Goal: Task Accomplishment & Management: Manage account settings

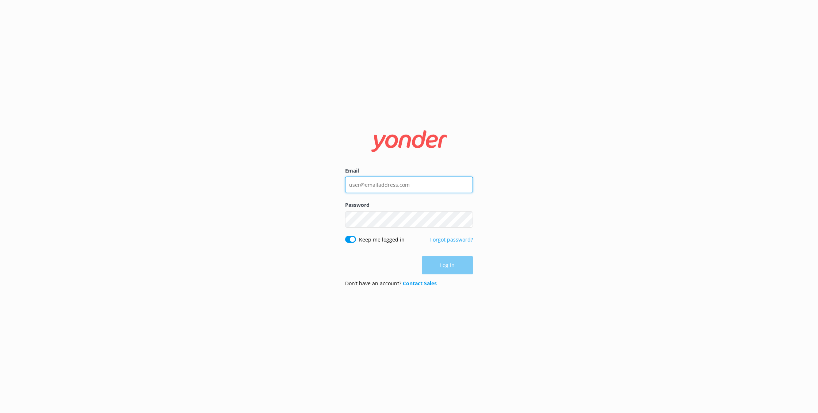
type input "[EMAIL_ADDRESS][DOMAIN_NAME]"
click at [451, 270] on button "Log in" at bounding box center [447, 266] width 51 height 18
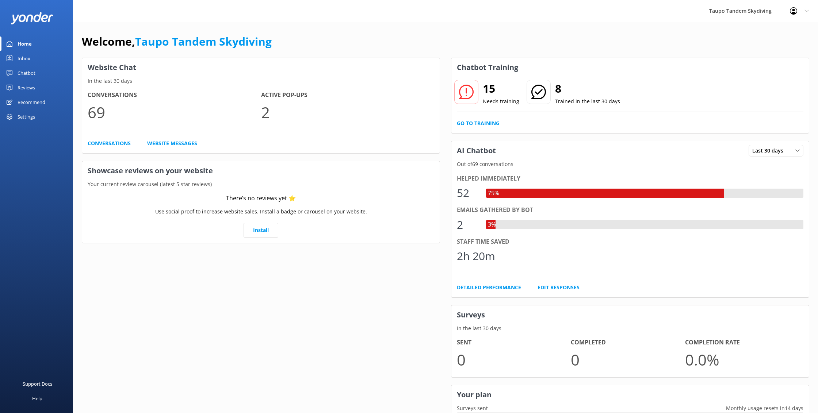
click at [30, 72] on div "Chatbot" at bounding box center [27, 73] width 18 height 15
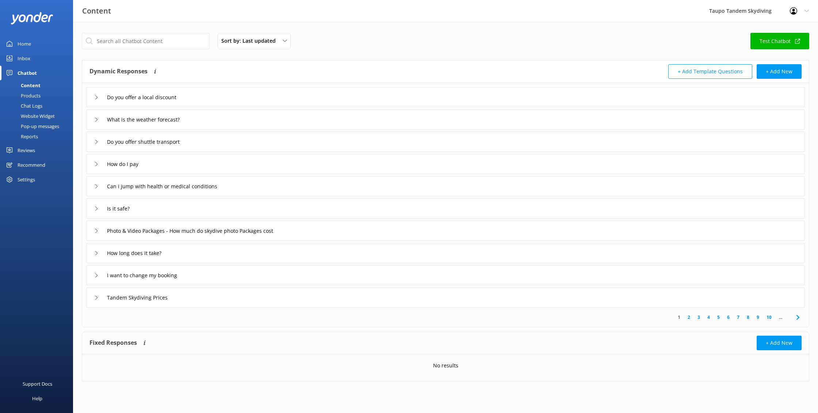
click at [50, 127] on div "Pop-up messages" at bounding box center [31, 126] width 55 height 10
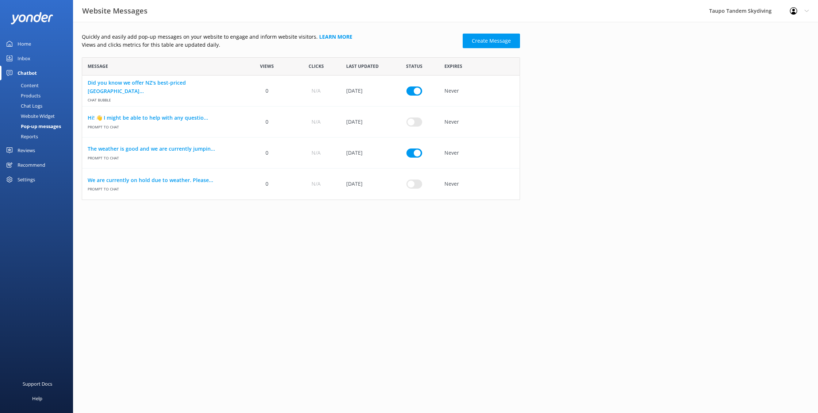
scroll to position [143, 438]
click at [415, 95] on input "row" at bounding box center [414, 90] width 16 height 9
checkbox input "false"
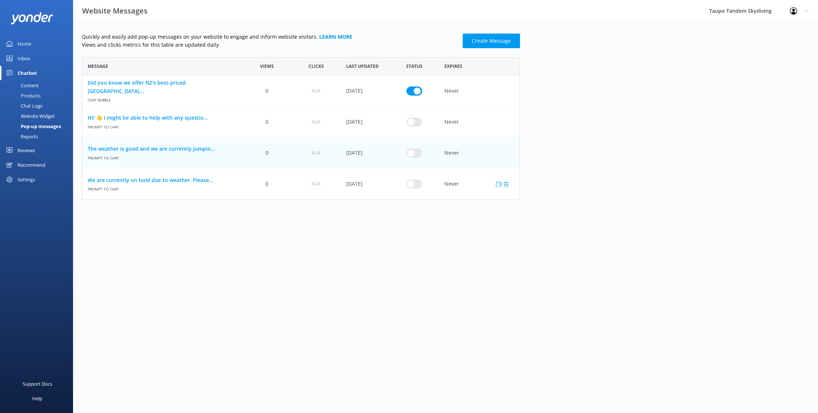
click at [414, 95] on input "row" at bounding box center [414, 90] width 16 height 9
checkbox input "true"
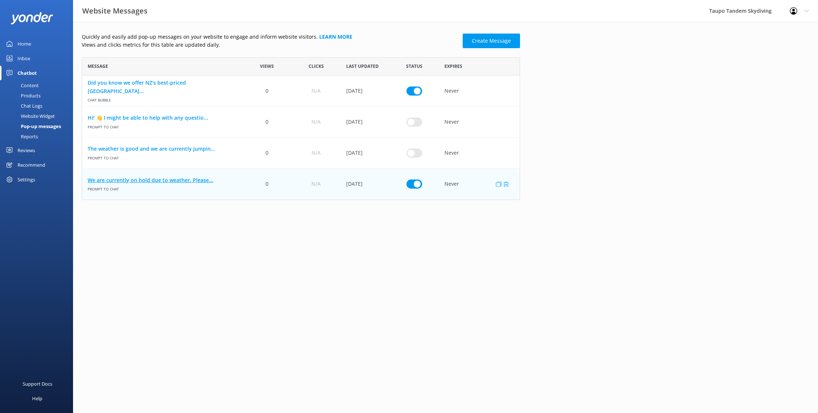
click at [177, 181] on link "We are currently on hold due to weather. Please..." at bounding box center [162, 180] width 149 height 8
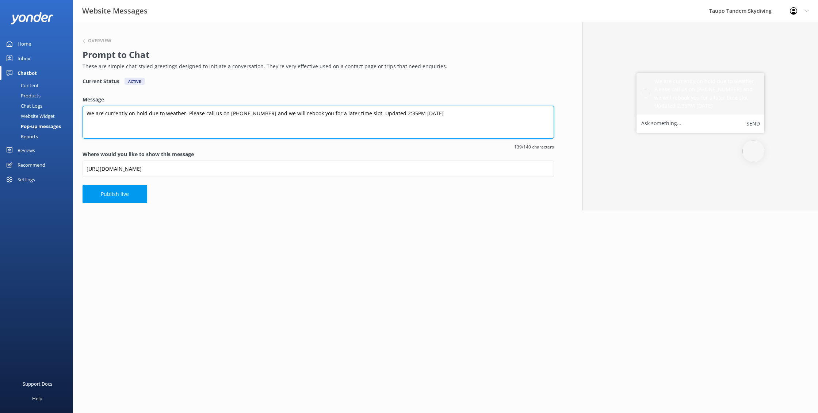
drag, startPoint x: 383, startPoint y: 113, endPoint x: 427, endPoint y: 114, distance: 44.5
click at [427, 114] on textarea "We are currently on hold due to weather. Please call us on [PHONE_NUMBER] and w…" at bounding box center [317, 122] width 471 height 33
type textarea "We are currently on hold due to weather. Please call us on [PHONE_NUMBER] and w…"
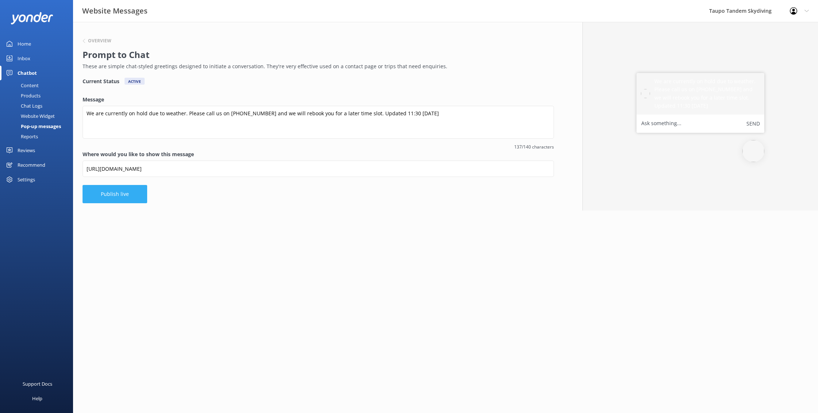
click at [103, 188] on button "Publish live" at bounding box center [114, 194] width 65 height 18
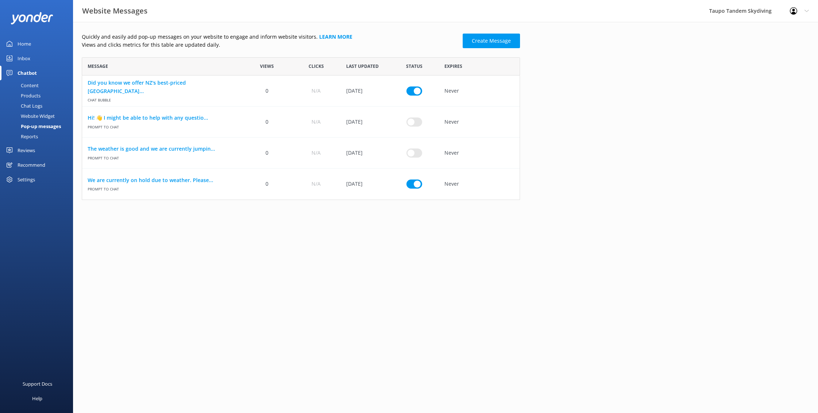
scroll to position [143, 438]
